Goal: Book appointment/travel/reservation

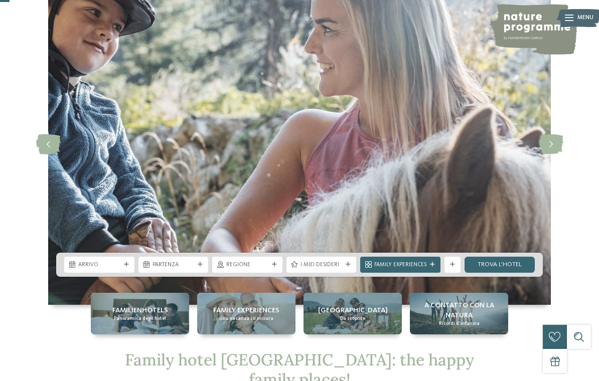
scroll to position [48, 0]
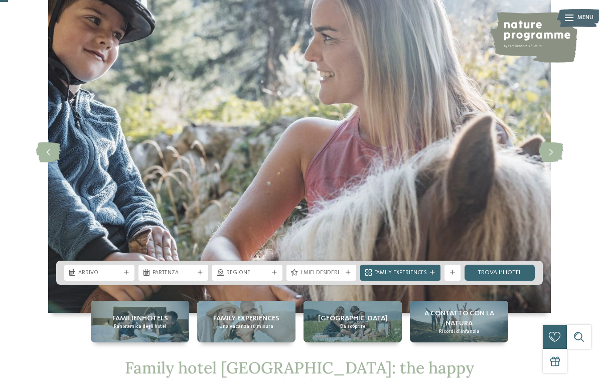
click at [124, 275] on icon at bounding box center [126, 272] width 5 height 5
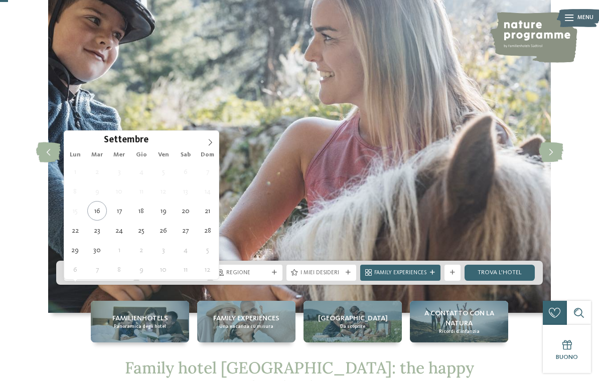
click at [215, 146] on span at bounding box center [210, 139] width 17 height 17
click at [213, 144] on icon at bounding box center [210, 142] width 7 height 7
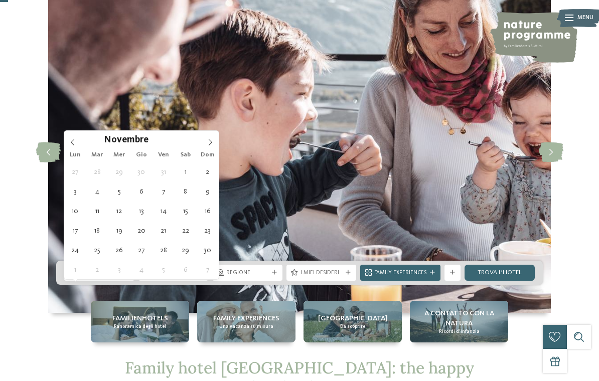
click at [214, 145] on span at bounding box center [210, 139] width 17 height 17
type div "05.12.2025"
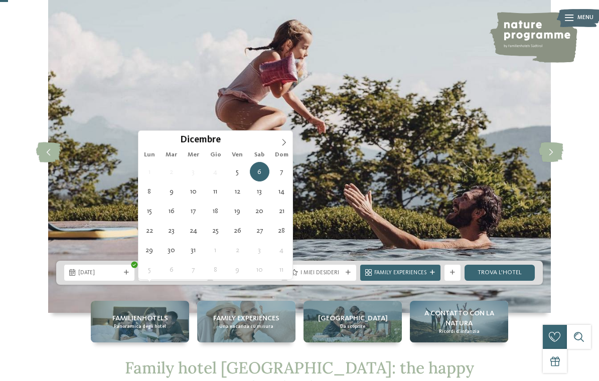
type div "09.12.2025"
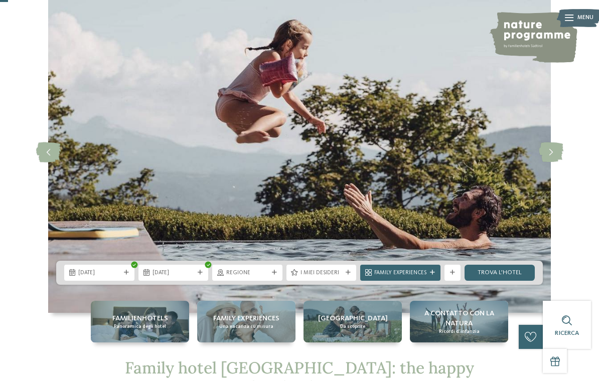
click at [273, 275] on icon at bounding box center [274, 272] width 5 height 5
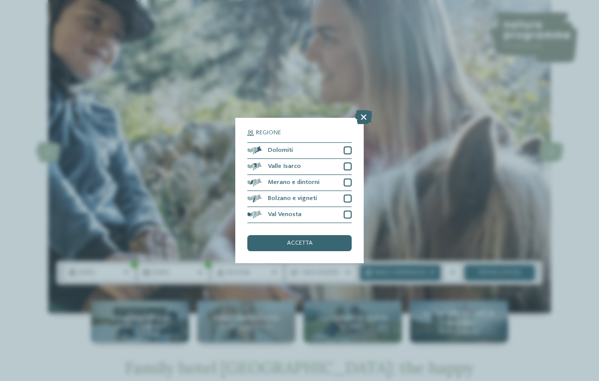
click at [350, 175] on div "Merano e dintorni" at bounding box center [299, 183] width 104 height 16
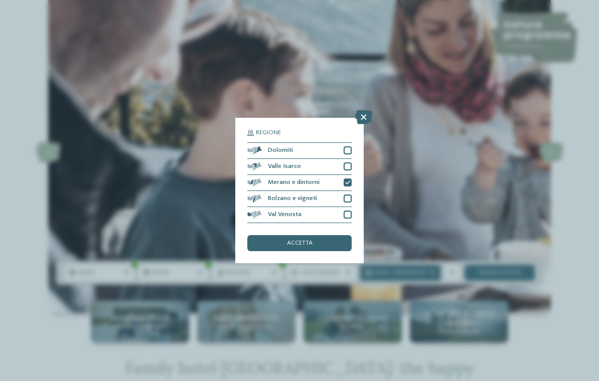
click at [336, 235] on div "accetta" at bounding box center [299, 243] width 104 height 16
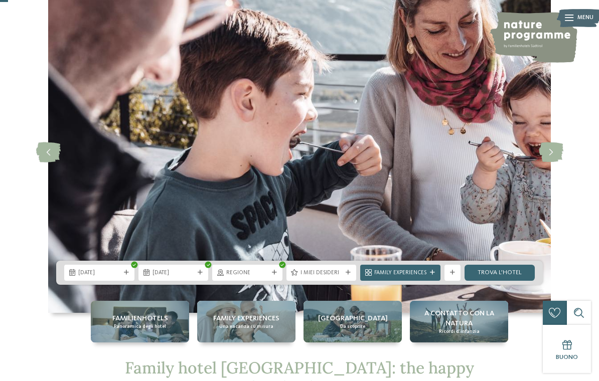
click at [511, 281] on link "trova l’hotel" at bounding box center [500, 273] width 70 height 16
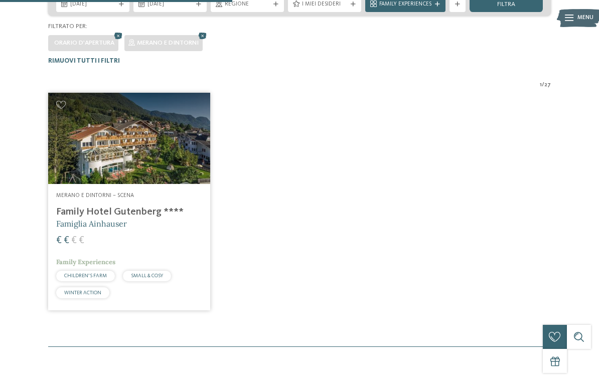
scroll to position [246, 0]
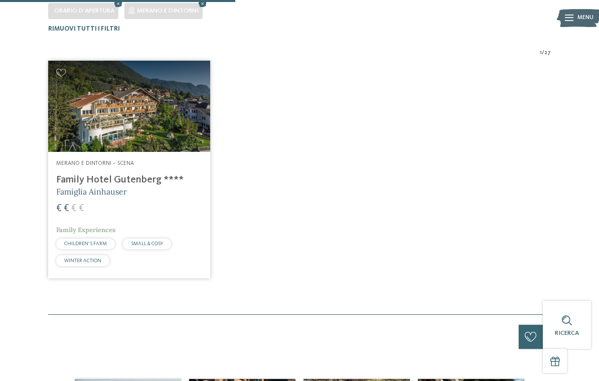
click at [187, 120] on img at bounding box center [129, 106] width 162 height 91
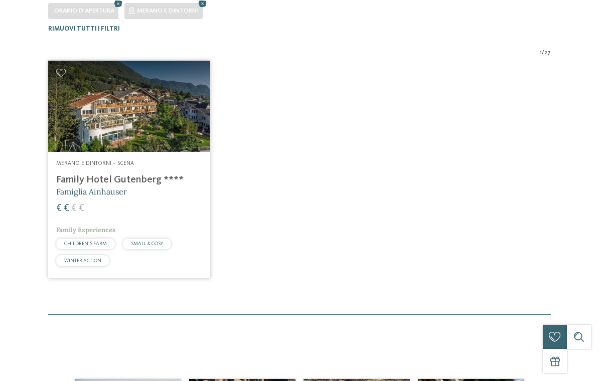
scroll to position [0, 0]
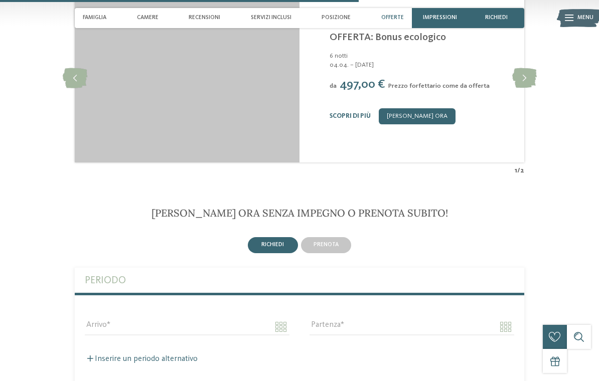
scroll to position [1403, 0]
